Goal: Information Seeking & Learning: Learn about a topic

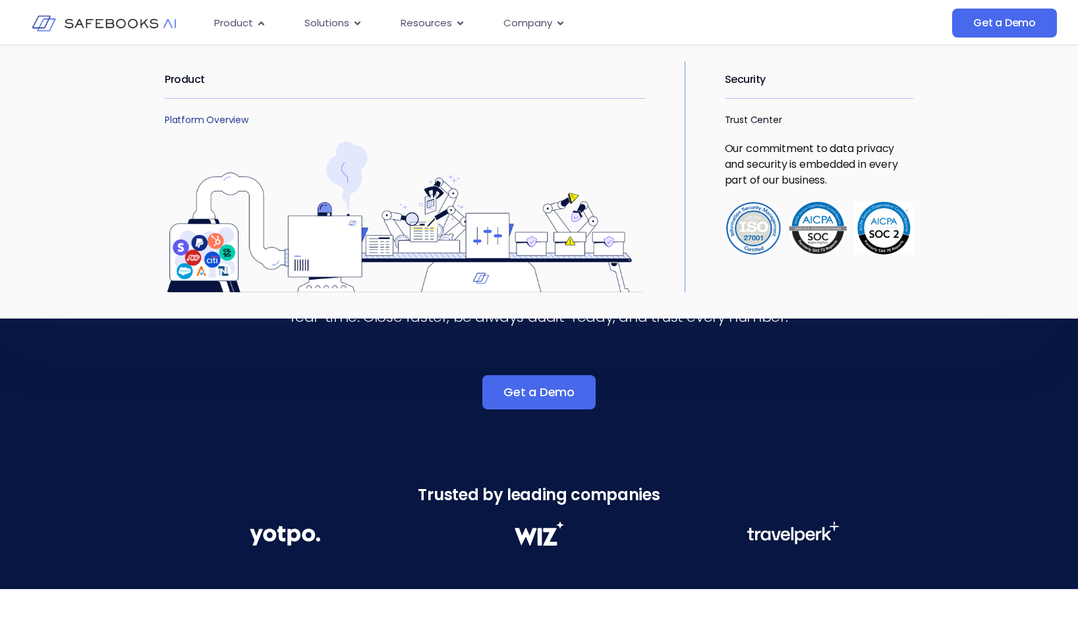
click at [229, 119] on link "Platform Overview" at bounding box center [207, 119] width 84 height 13
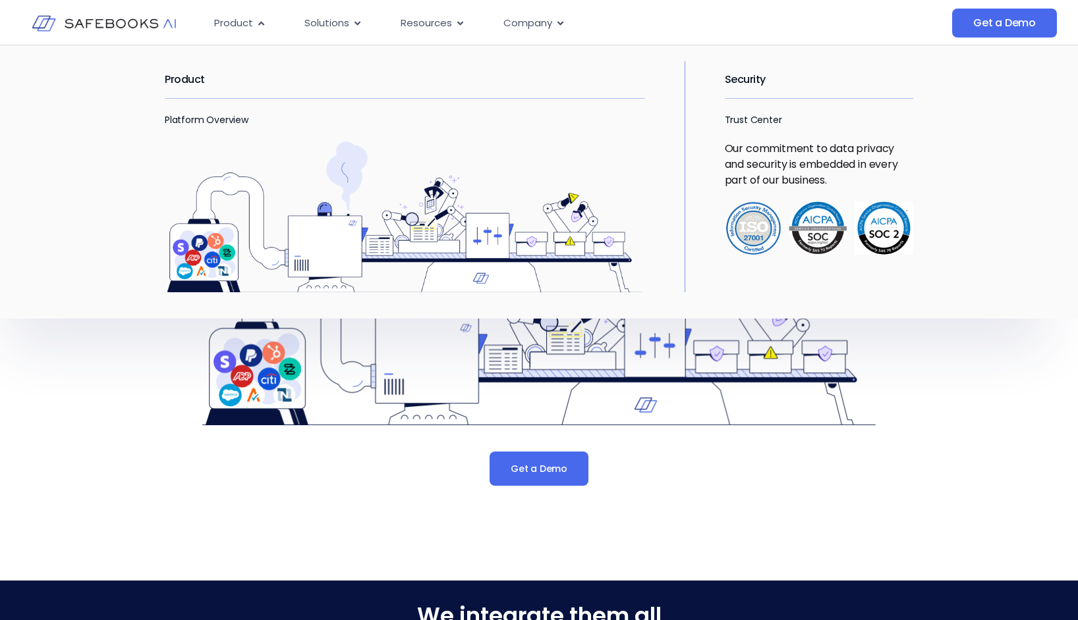
click at [212, 126] on p "Platform Overview" at bounding box center [405, 120] width 480 height 16
click at [211, 123] on link "Platform Overview" at bounding box center [207, 119] width 84 height 13
